Goal: Task Accomplishment & Management: Complete application form

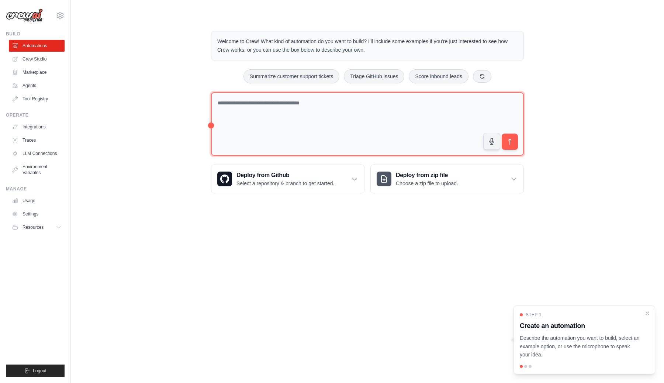
click at [313, 135] on textarea at bounding box center [367, 124] width 313 height 64
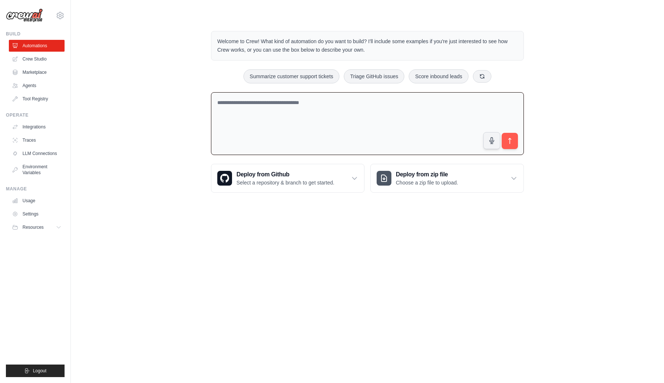
click at [333, 133] on textarea at bounding box center [367, 123] width 313 height 63
click at [29, 58] on link "Crew Studio" at bounding box center [38, 59] width 56 height 12
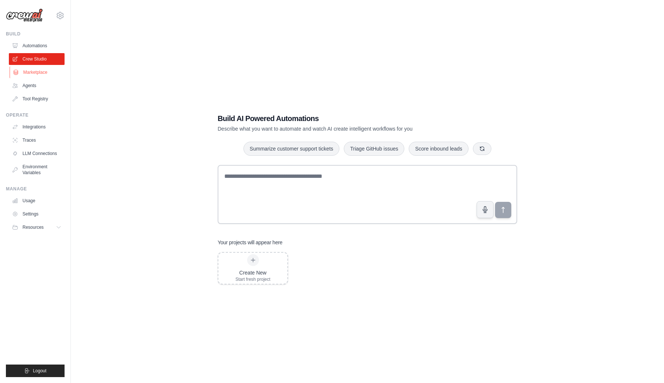
click at [41, 75] on link "Marketplace" at bounding box center [38, 72] width 56 height 12
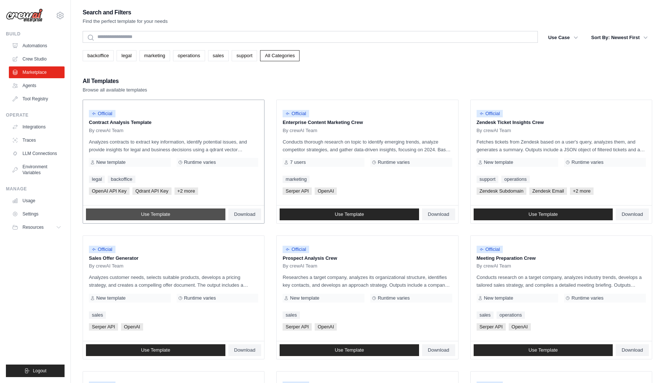
click at [199, 215] on link "Use Template" at bounding box center [155, 214] width 139 height 12
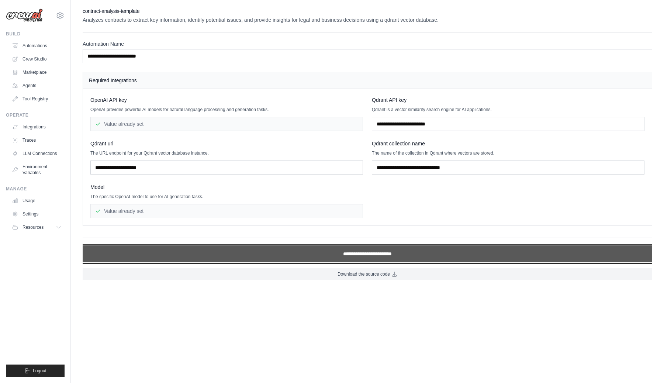
click at [336, 252] on input "**********" at bounding box center [367, 253] width 569 height 17
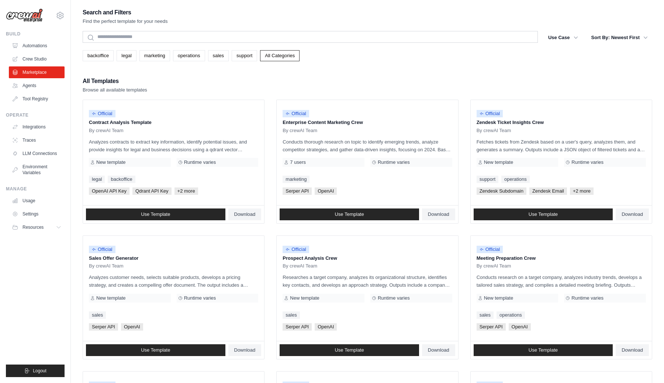
click at [464, 230] on ul "Official Contract Analysis Template By crewAI Team Analyzes contracts to extrac…" at bounding box center [367, 365] width 569 height 530
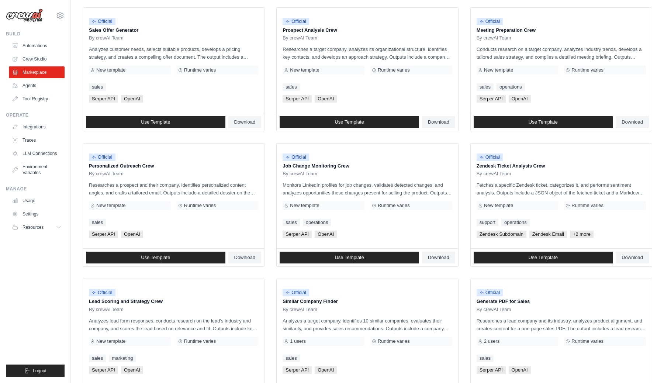
scroll to position [227, 0]
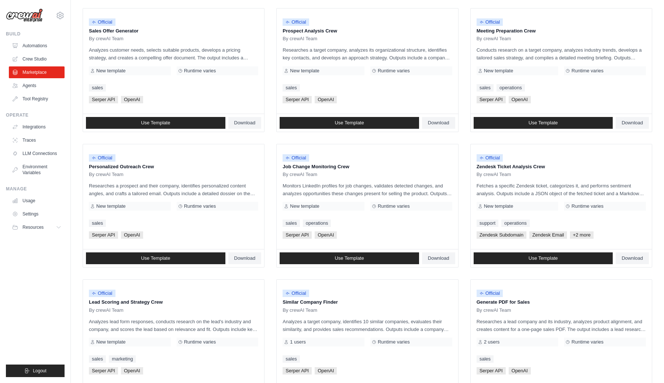
click at [462, 232] on ul "Official Contract Analysis Template By crewAI Team Analyzes contracts to extrac…" at bounding box center [367, 137] width 569 height 530
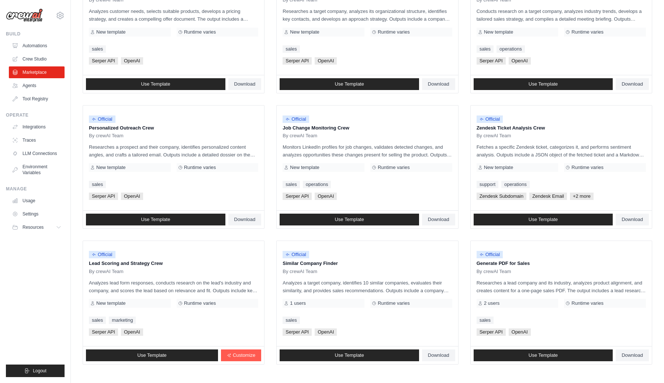
scroll to position [300, 0]
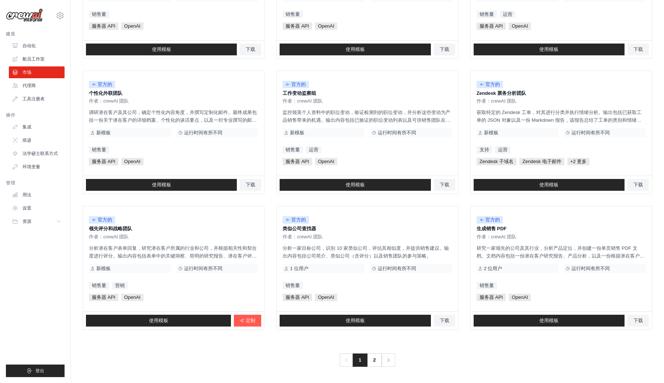
click at [464, 64] on ul "官方的 合同分析模板 作者：crewAI 团队 分析合同以提取关键信息、识别潜在问题，并使用 qdrant 矢量数据库为法律和商业决策提供见解。 新模板 运行…" at bounding box center [367, 64] width 569 height 530
click at [466, 176] on ul "官方的 合同分析模板 作者：crewAI 团队 分析合同以提取关键信息、识别潜在问题，并使用 qdrant 矢量数据库为法律和商业决策提供见解。 新模板 运行…" at bounding box center [367, 64] width 569 height 530
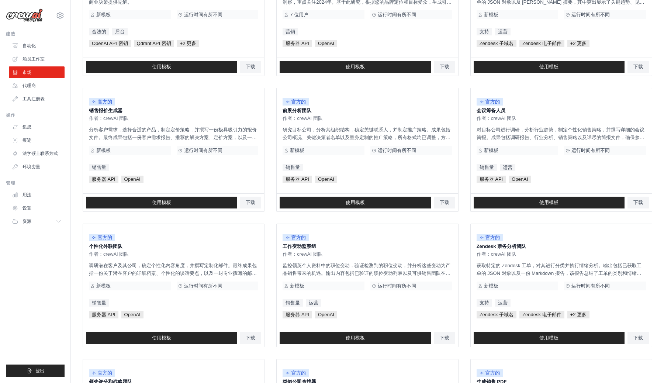
scroll to position [146, 0]
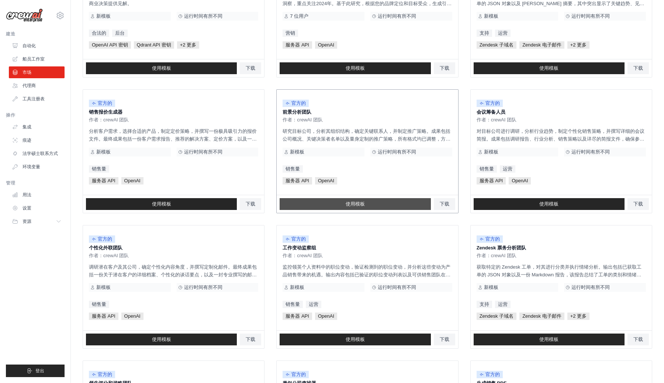
click at [375, 204] on link "使用模板" at bounding box center [354, 204] width 151 height 12
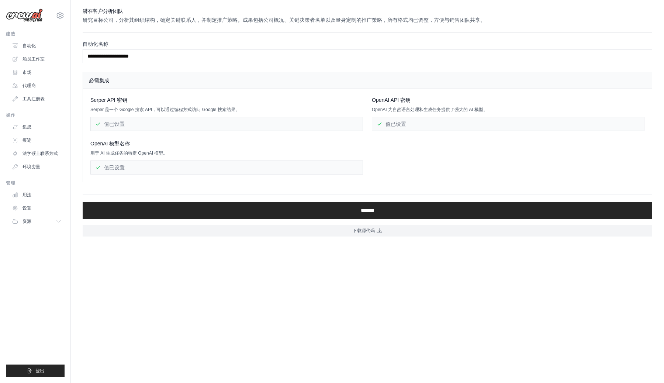
click at [397, 124] on font "值已设置" at bounding box center [395, 124] width 21 height 6
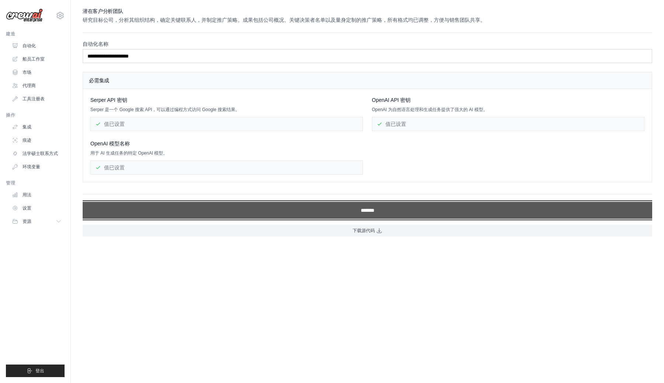
click at [368, 211] on input "*******" at bounding box center [367, 210] width 569 height 17
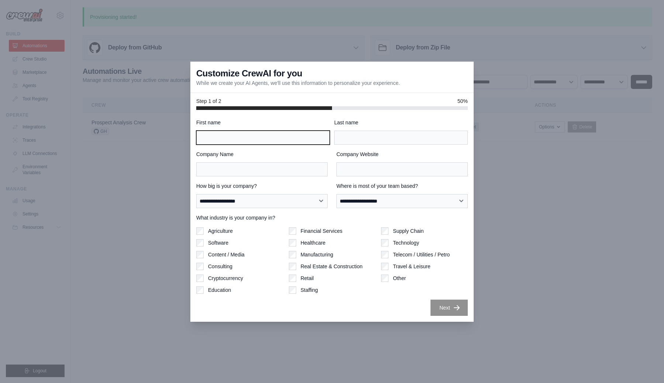
click at [297, 142] on input "First name" at bounding box center [262, 137] width 133 height 14
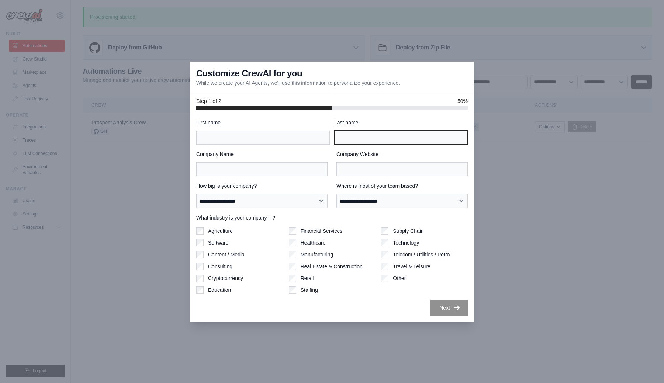
click at [375, 138] on input "Last name" at bounding box center [400, 137] width 133 height 14
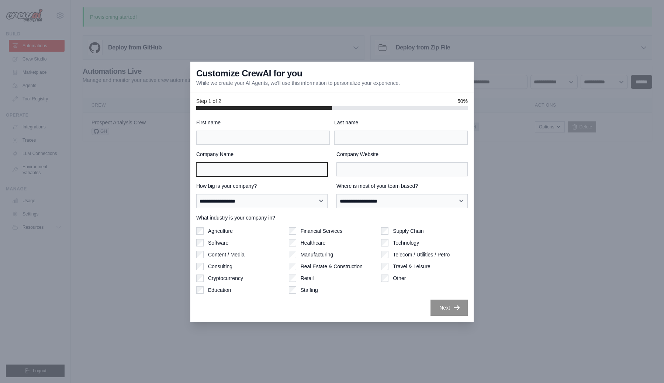
click at [293, 171] on input "Company Name" at bounding box center [261, 169] width 131 height 14
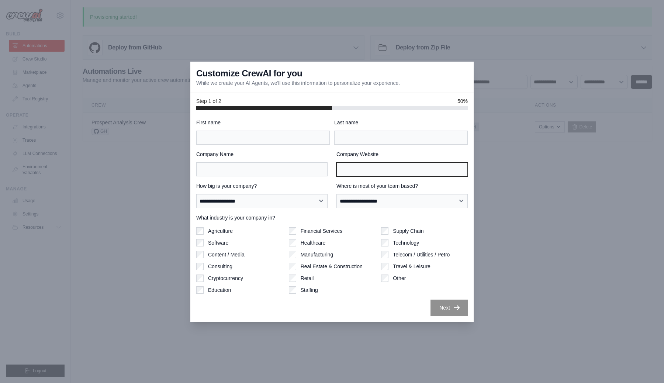
click at [378, 168] on input "Company Website" at bounding box center [401, 169] width 131 height 14
click at [520, 130] on div at bounding box center [332, 191] width 664 height 383
click at [223, 36] on div at bounding box center [332, 191] width 664 height 383
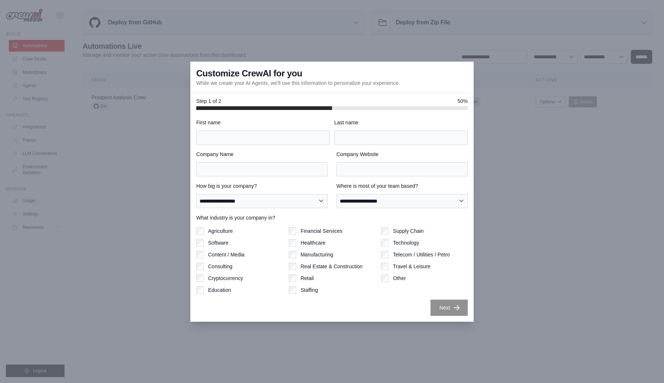
click at [141, 166] on div at bounding box center [332, 191] width 664 height 383
click at [159, 180] on div at bounding box center [332, 191] width 664 height 383
click at [135, 238] on div at bounding box center [332, 191] width 664 height 383
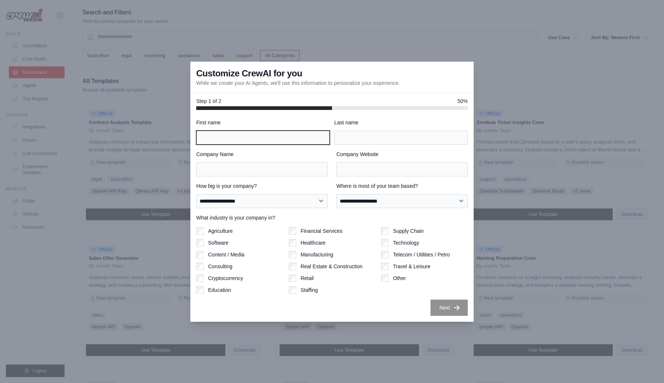
click at [282, 139] on input "First name" at bounding box center [262, 137] width 133 height 14
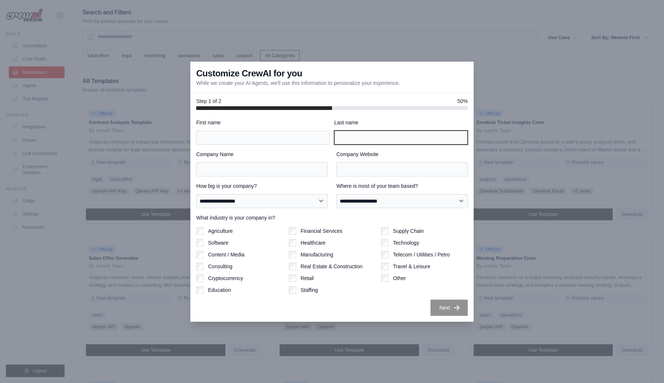
click at [374, 137] on input "Last name" at bounding box center [400, 137] width 133 height 14
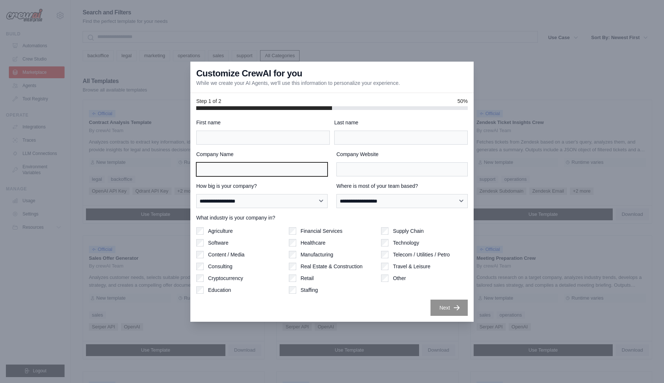
click at [288, 171] on input "Company Name" at bounding box center [261, 169] width 131 height 14
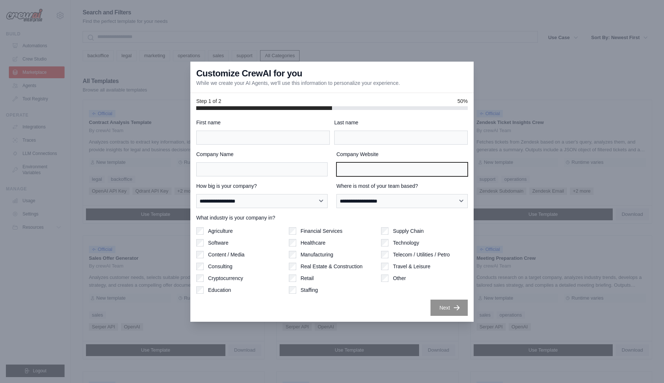
click at [354, 169] on input "Company Website" at bounding box center [401, 169] width 131 height 14
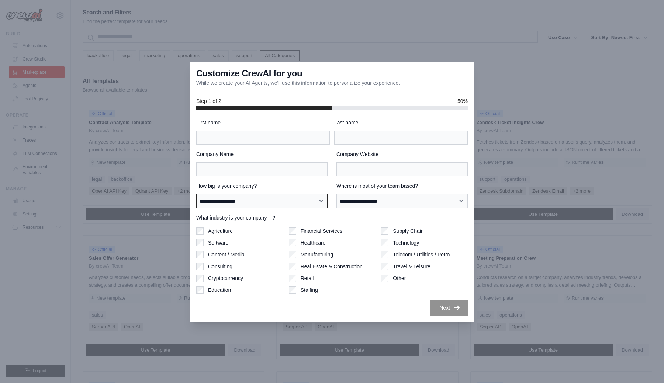
click at [289, 205] on select "**********" at bounding box center [261, 201] width 131 height 14
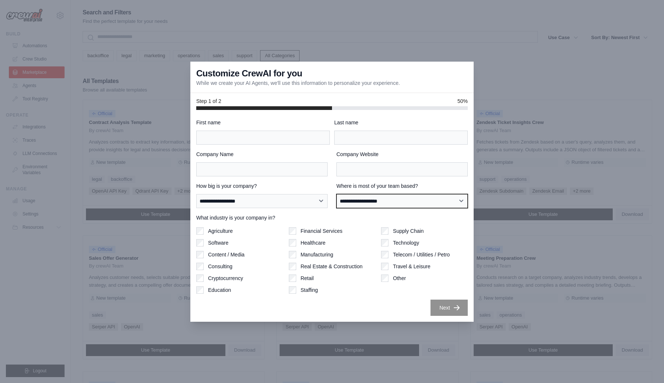
click at [401, 204] on select "**********" at bounding box center [401, 201] width 131 height 14
click at [459, 183] on label "Where is most of your team based?" at bounding box center [401, 185] width 131 height 7
click at [459, 194] on select "**********" at bounding box center [401, 201] width 131 height 14
click at [331, 184] on div "**********" at bounding box center [331, 195] width 271 height 26
